Goal: Information Seeking & Learning: Find specific fact

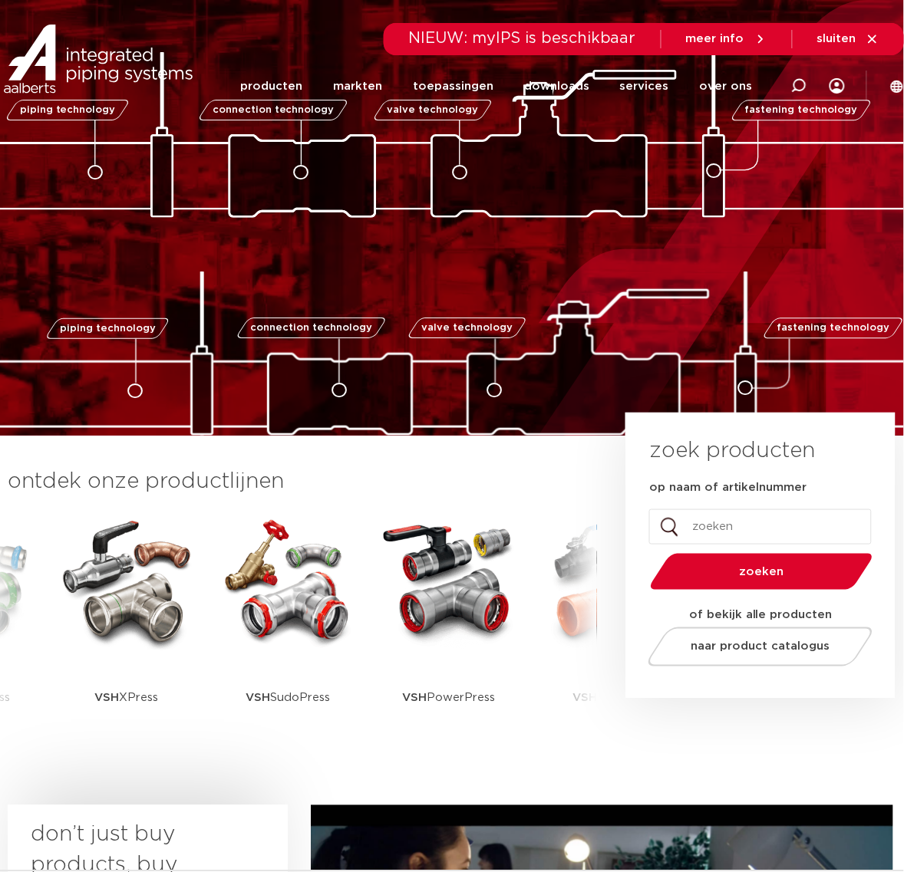
click at [676, 92] on li "services services overzicht Aalberts IPS design service Aalberts IPS Revit plug…" at bounding box center [645, 86] width 80 height 59
drag, startPoint x: 676, startPoint y: 92, endPoint x: 664, endPoint y: 92, distance: 12.3
click at [664, 92] on li "services services overzicht Aalberts IPS design service Aalberts IPS Revit plug…" at bounding box center [645, 86] width 80 height 59
click at [662, 93] on link "services" at bounding box center [644, 86] width 49 height 59
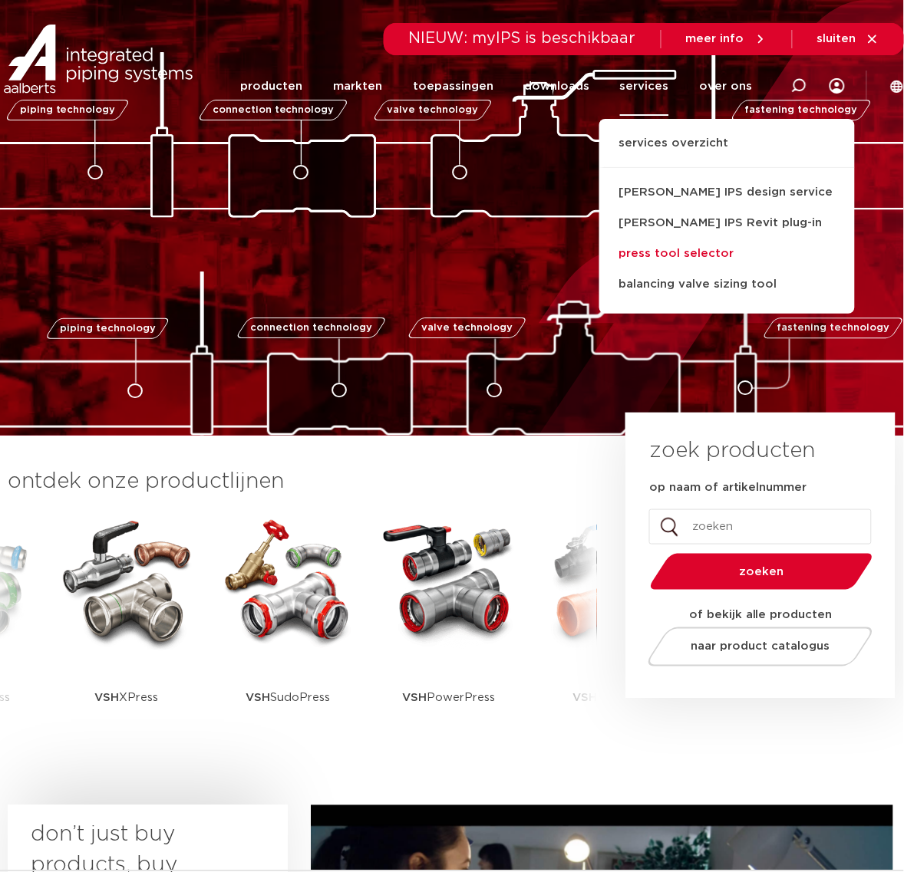
click at [726, 265] on link "press tool selector" at bounding box center [726, 254] width 255 height 31
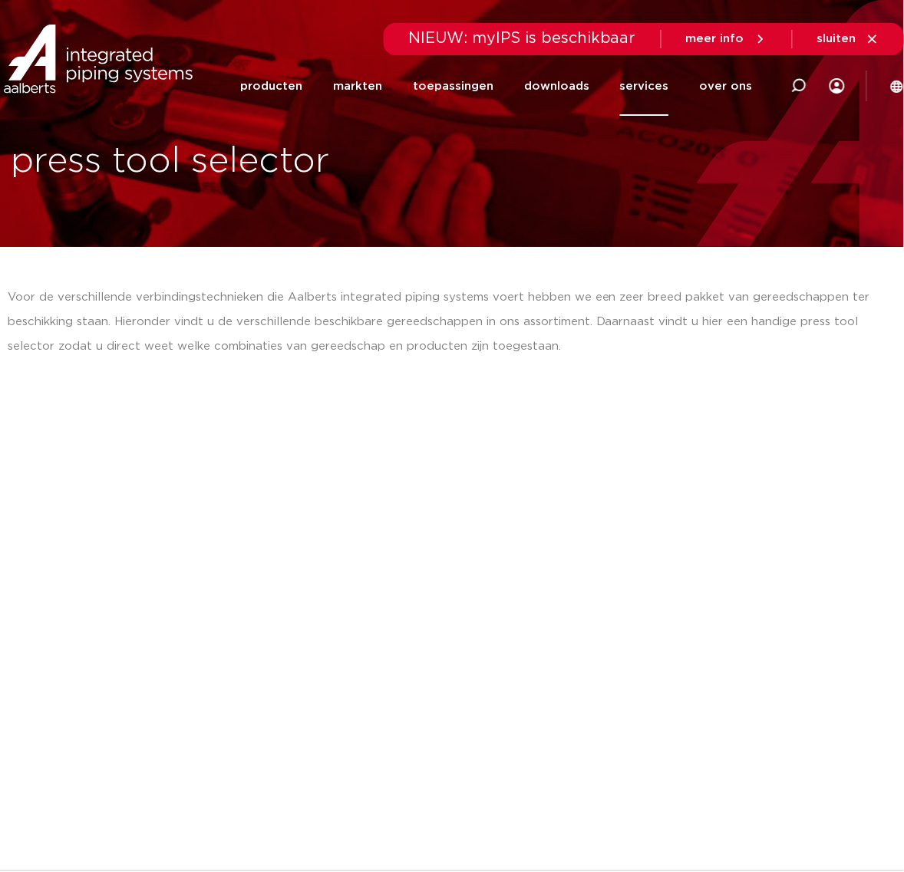
click at [661, 92] on link "services" at bounding box center [644, 86] width 49 height 59
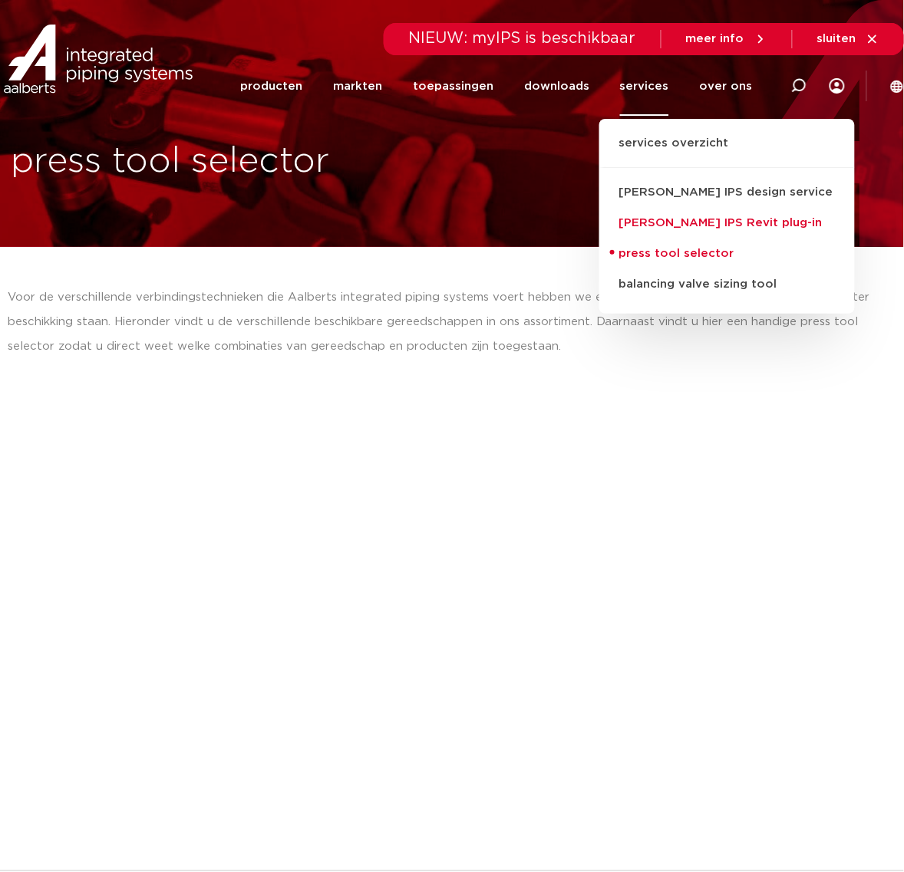
click at [664, 228] on link "[PERSON_NAME] IPS Revit plug-in" at bounding box center [726, 223] width 255 height 31
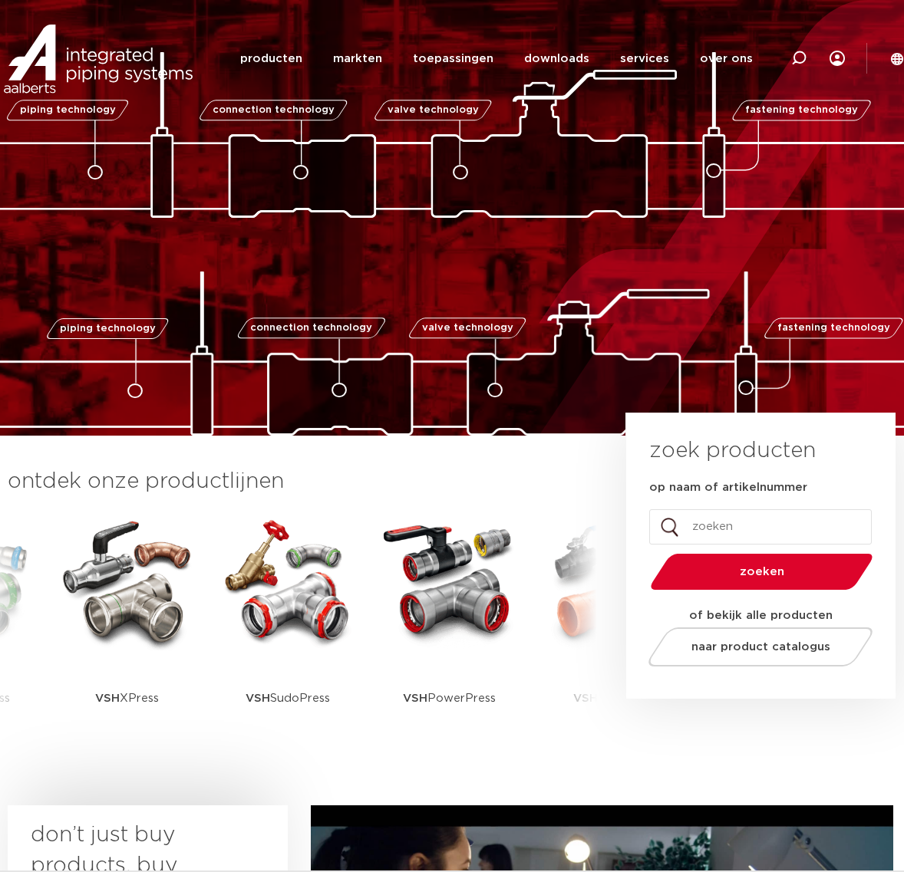
click at [787, 58] on div at bounding box center [798, 58] width 61 height 117
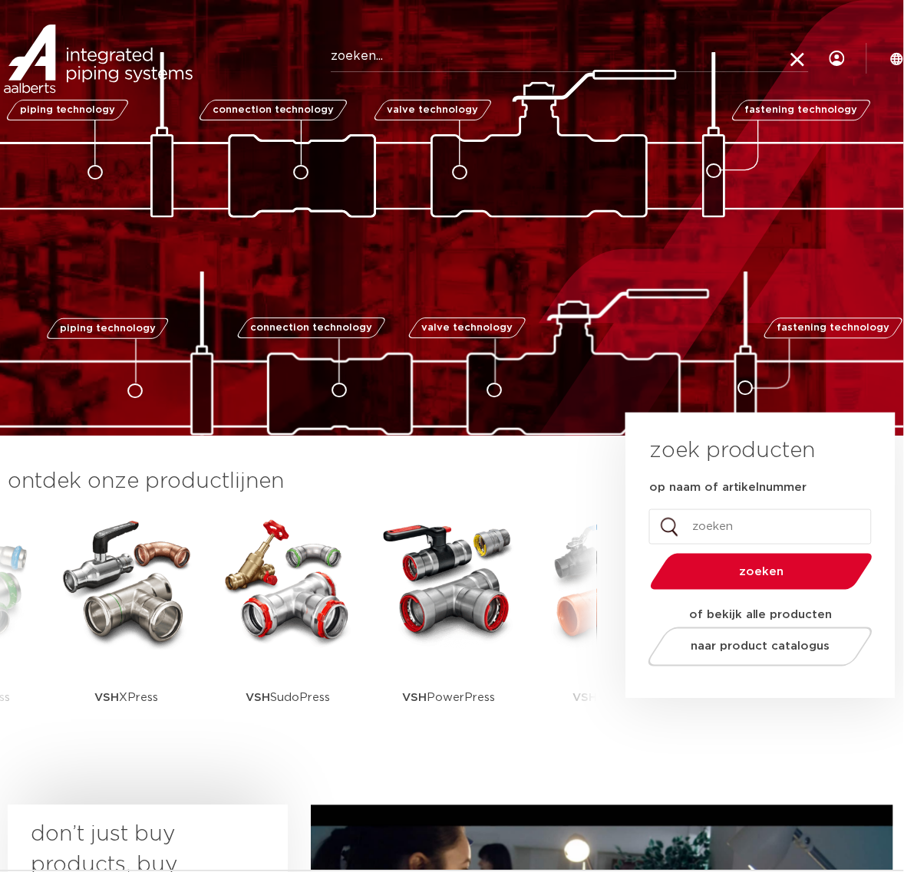
click at [791, 58] on icon at bounding box center [797, 60] width 21 height 21
click at [786, 58] on div at bounding box center [798, 58] width 61 height 117
type input "multi"
click button "Zoeken" at bounding box center [0, 0] width 0 height 0
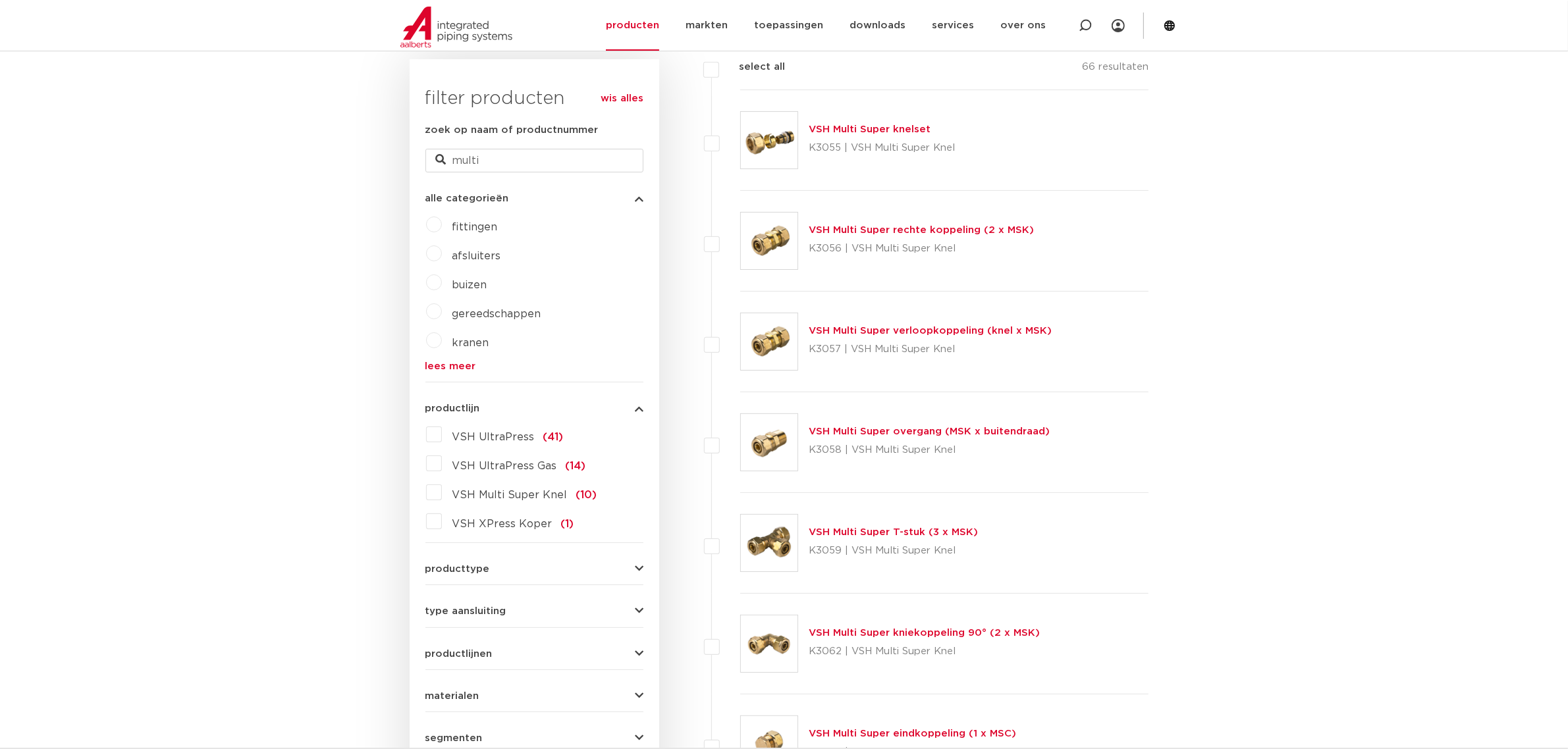
click at [775, 249] on img at bounding box center [769, 241] width 57 height 57
click at [771, 133] on img at bounding box center [769, 140] width 57 height 57
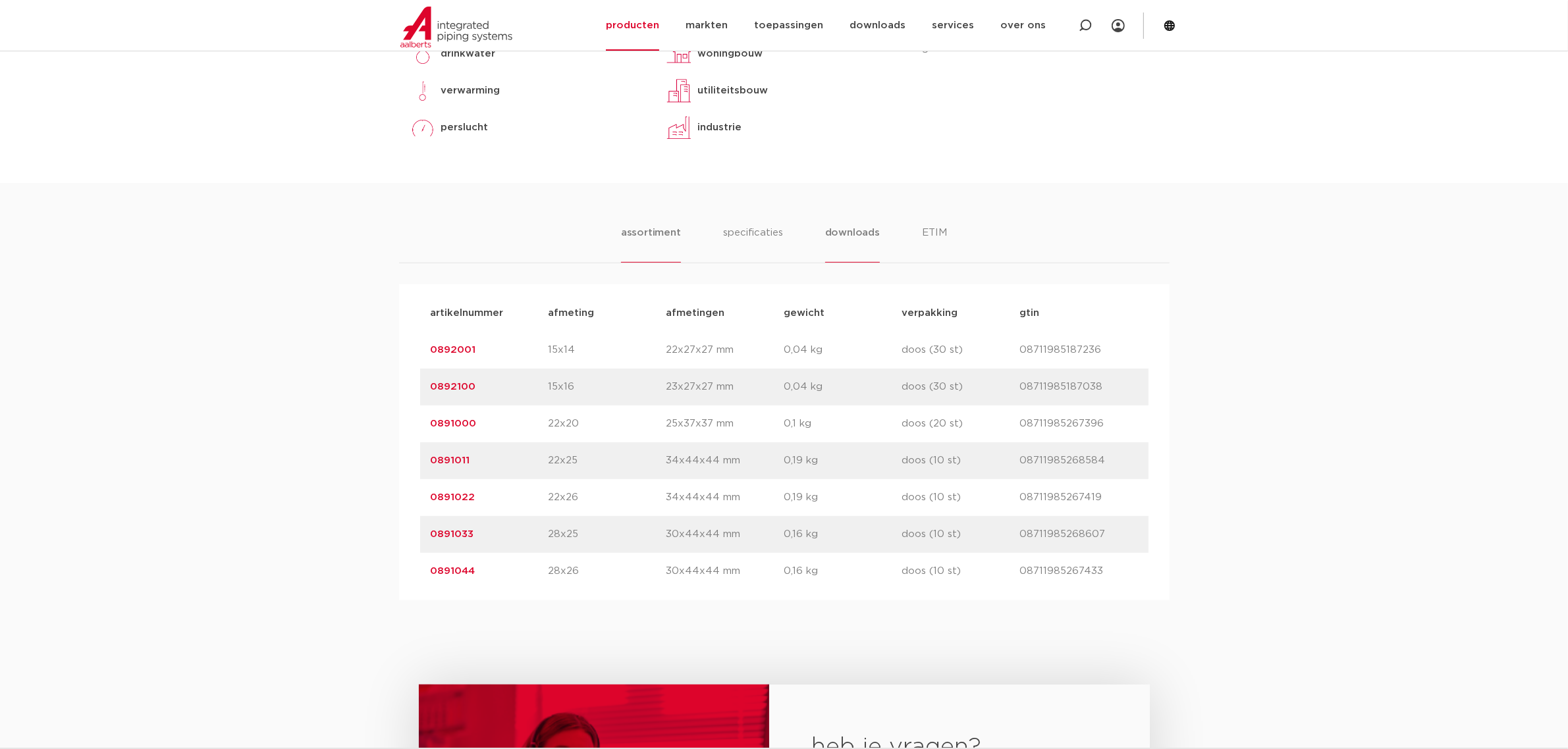
scroll to position [658, 0]
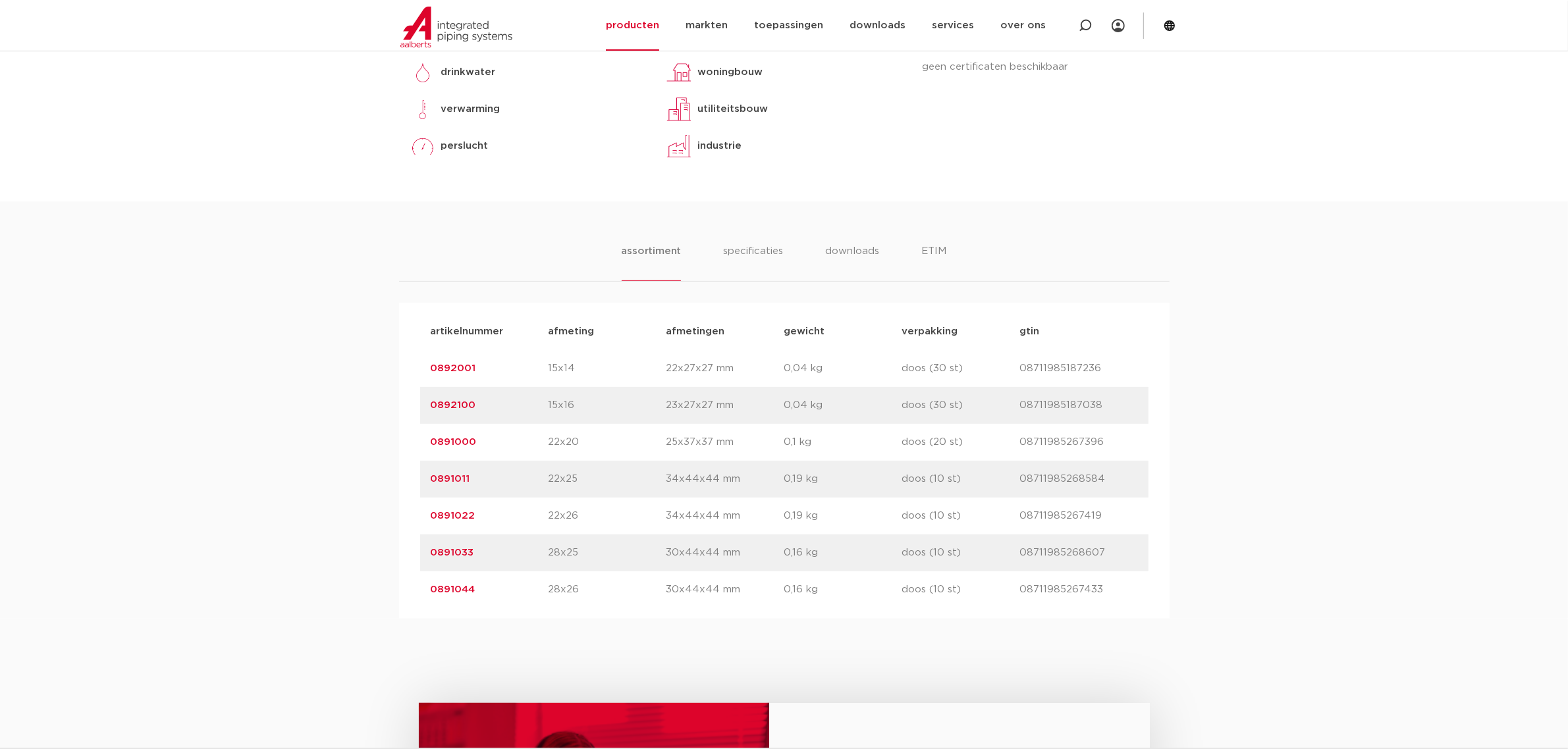
drag, startPoint x: 496, startPoint y: 375, endPoint x: 570, endPoint y: 376, distance: 74.0
click at [567, 376] on div "artikelnummer 0892001 afmeting 15x14 [GEOGRAPHIC_DATA] 22x27x27 mm gewicht 0,04…" at bounding box center [784, 368] width 728 height 37
click at [572, 376] on p "15x14" at bounding box center [607, 368] width 118 height 15
drag, startPoint x: 580, startPoint y: 371, endPoint x: 536, endPoint y: 367, distance: 44.2
click at [536, 367] on div "artikelnummer 0892001 afmeting 15x14 [GEOGRAPHIC_DATA] 22x27x27 mm gewicht 0,04…" at bounding box center [784, 368] width 728 height 37
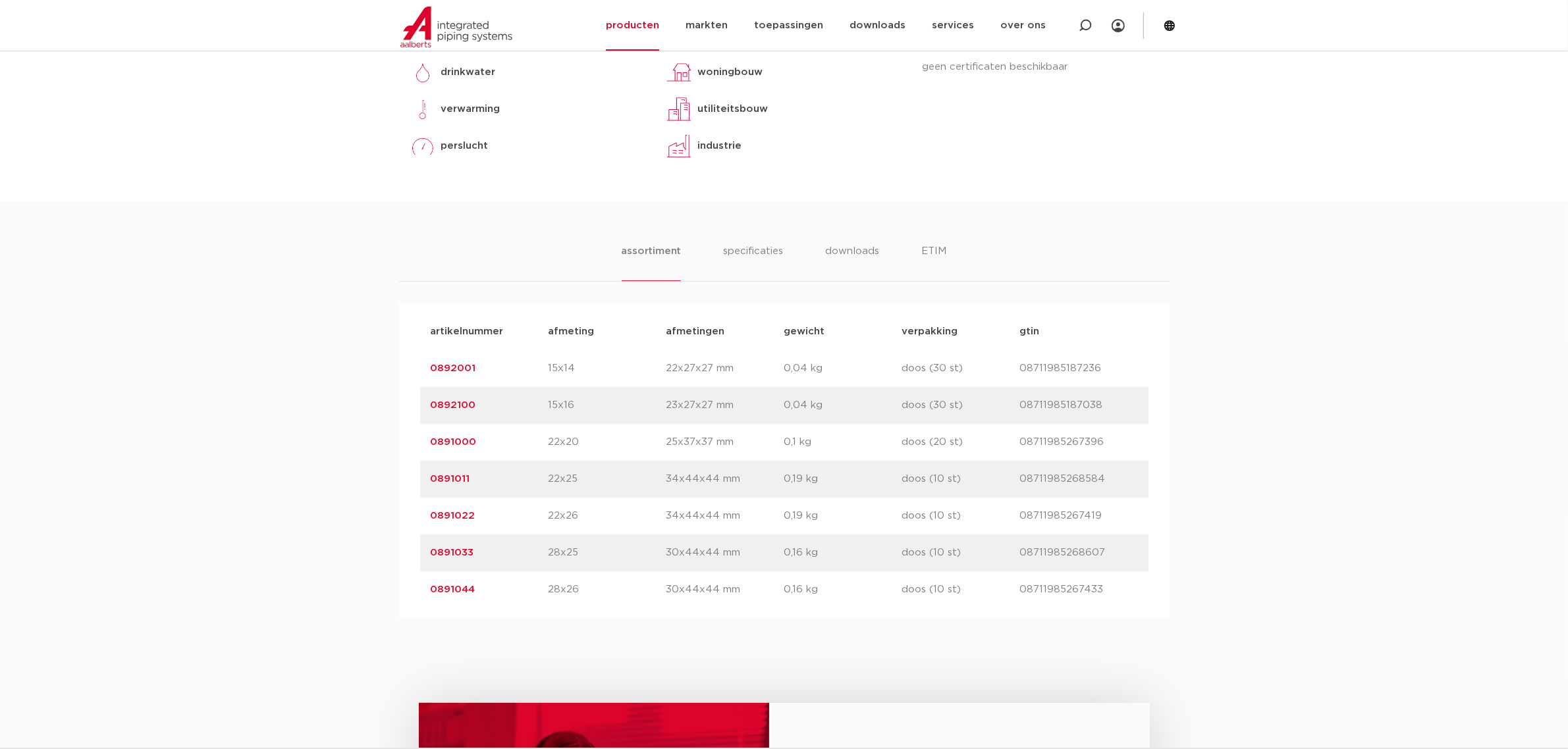
click at [536, 367] on p "0892001" at bounding box center [489, 368] width 118 height 15
click at [535, 363] on p "0892001" at bounding box center [489, 368] width 118 height 15
drag, startPoint x: 482, startPoint y: 380, endPoint x: 398, endPoint y: 374, distance: 84.2
click at [399, 374] on div "artikelnummer afmeting afmetingen gewicht verpakking gtin artikelnummer 0892001…" at bounding box center [784, 461] width 771 height 316
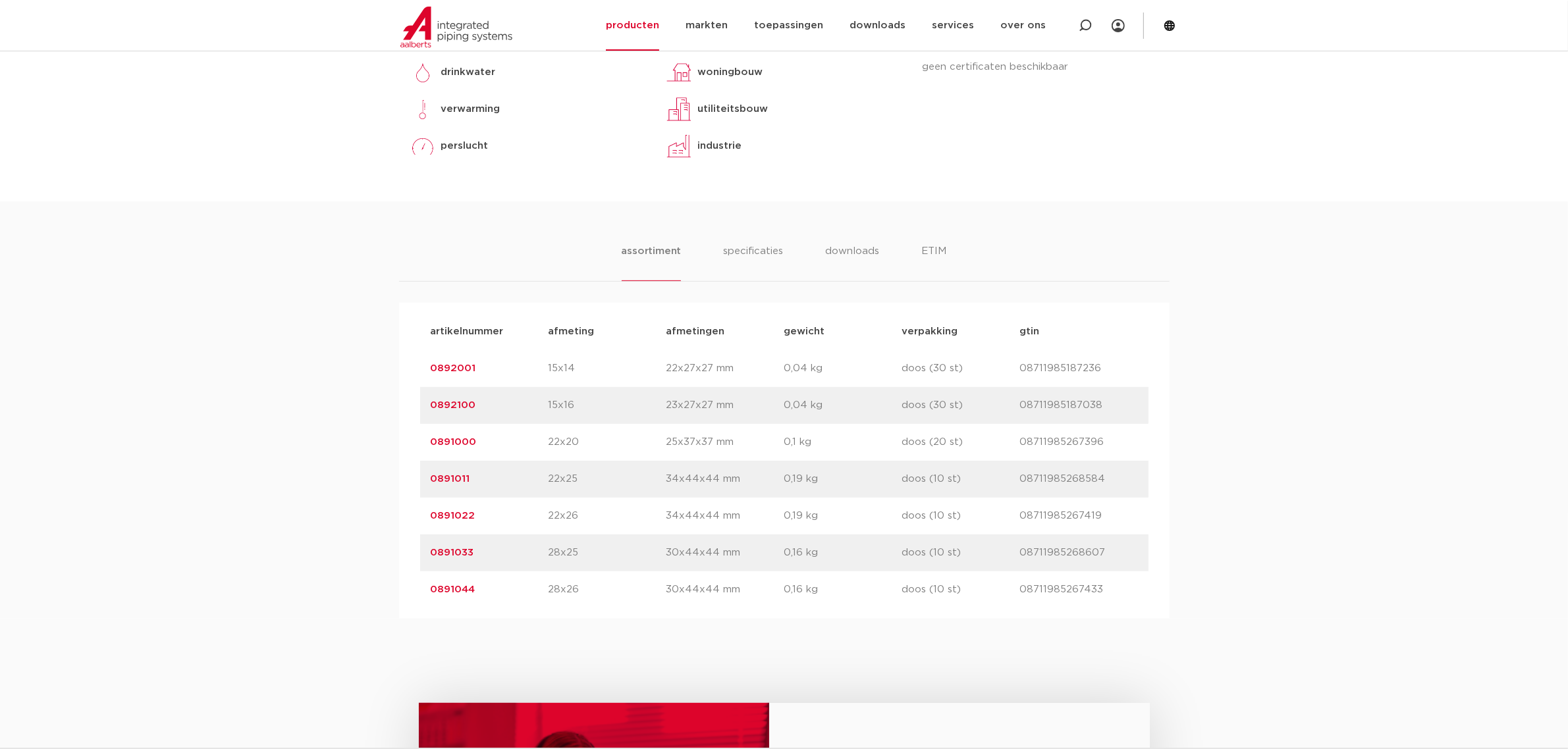
click at [451, 372] on link "0892001" at bounding box center [453, 368] width 45 height 10
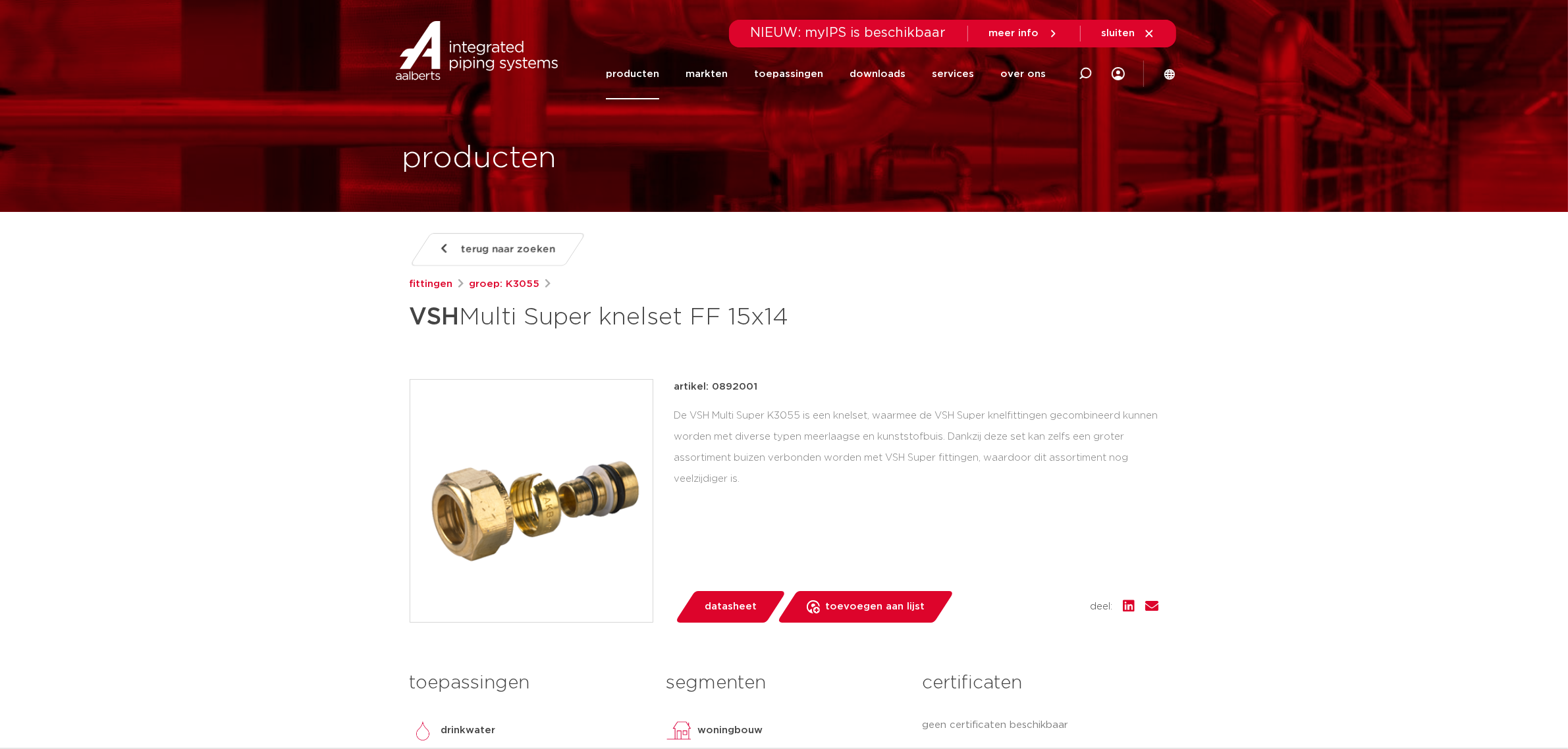
drag, startPoint x: 412, startPoint y: 324, endPoint x: 838, endPoint y: 329, distance: 426.0
click at [838, 329] on h1 "VSH Multi Super knelset FF 15x14" at bounding box center [657, 317] width 494 height 39
click at [817, 331] on h1 "VSH Multi Super knelset FF 15x14" at bounding box center [657, 317] width 494 height 39
